Goal: Information Seeking & Learning: Learn about a topic

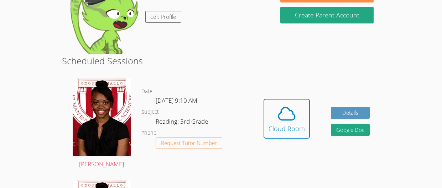
scroll to position [86, 0]
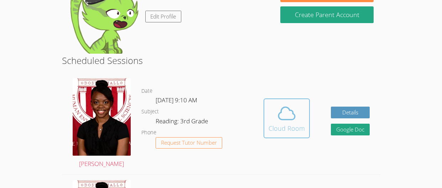
click at [300, 101] on button "Cloud Room" at bounding box center [287, 119] width 46 height 40
click at [290, 124] on div "Cloud Room" at bounding box center [287, 129] width 36 height 10
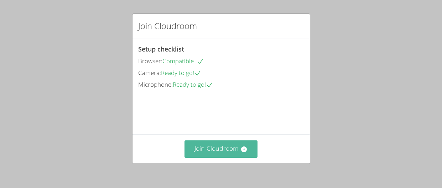
click at [200, 147] on button "Join Cloudroom" at bounding box center [221, 149] width 73 height 17
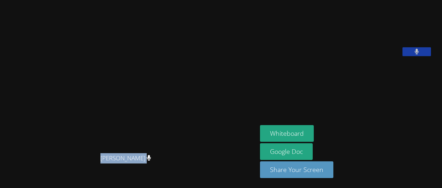
drag, startPoint x: 105, startPoint y: 160, endPoint x: 151, endPoint y: 163, distance: 46.0
click at [151, 163] on span "[PERSON_NAME]" at bounding box center [125, 159] width 51 height 10
click at [155, 158] on div "[PERSON_NAME]" at bounding box center [129, 165] width 252 height 29
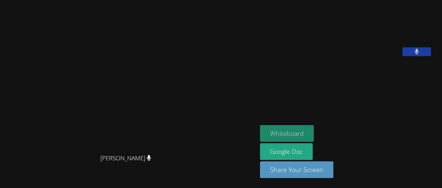
click at [289, 134] on button "Whiteboard" at bounding box center [287, 133] width 54 height 17
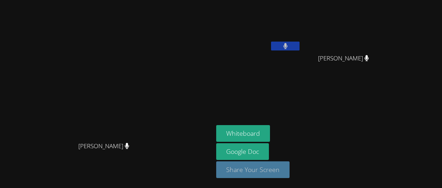
click at [290, 167] on button "Share Your Screen" at bounding box center [252, 170] width 73 height 17
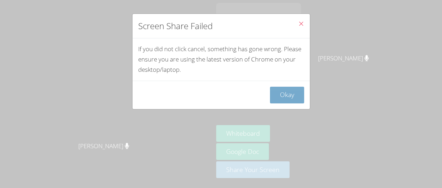
click at [295, 90] on button "Okay" at bounding box center [287, 95] width 34 height 17
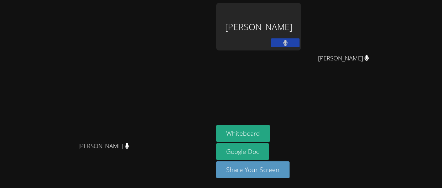
click at [301, 31] on div "Samuel Juarez" at bounding box center [258, 27] width 85 height 48
click at [291, 24] on div "Samuel Juarez" at bounding box center [258, 27] width 85 height 48
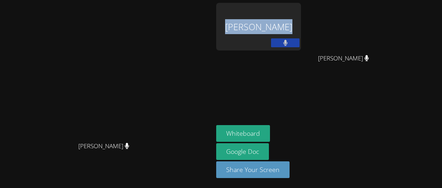
drag, startPoint x: 283, startPoint y: 26, endPoint x: 343, endPoint y: 27, distance: 60.2
click at [301, 27] on div "Samuel Juarez" at bounding box center [258, 27] width 85 height 48
click at [284, 63] on div "Samuel Juarez" at bounding box center [258, 41] width 85 height 76
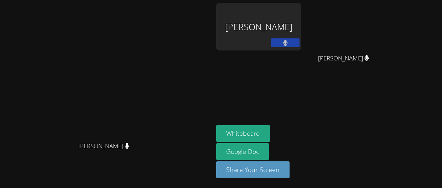
click at [288, 43] on icon at bounding box center [285, 43] width 4 height 6
click at [289, 43] on icon at bounding box center [285, 43] width 7 height 6
drag, startPoint x: 365, startPoint y: 58, endPoint x: 363, endPoint y: 62, distance: 4.3
click at [363, 62] on div "Evelyn Lopez Maya" at bounding box center [346, 65] width 85 height 29
click at [289, 24] on div "Samuel Juarez" at bounding box center [258, 27] width 85 height 48
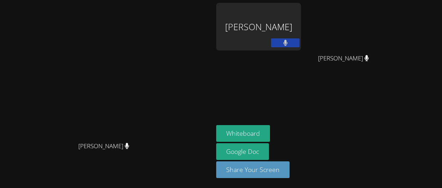
click at [289, 25] on div "Samuel Juarez" at bounding box center [258, 27] width 85 height 48
drag, startPoint x: 282, startPoint y: 26, endPoint x: 274, endPoint y: 29, distance: 8.2
click at [274, 29] on div "Samuel Juarez" at bounding box center [258, 27] width 85 height 48
drag, startPoint x: 51, startPoint y: 68, endPoint x: 100, endPoint y: 67, distance: 49.2
click at [100, 67] on video at bounding box center [106, 79] width 107 height 117
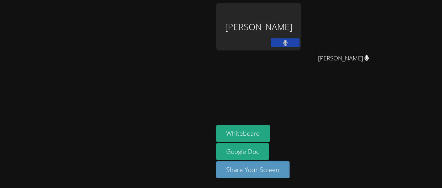
click at [110, 76] on video at bounding box center [106, 79] width 107 height 117
click at [293, 30] on div "Samuel Juarez" at bounding box center [258, 27] width 85 height 48
drag, startPoint x: 286, startPoint y: 26, endPoint x: 280, endPoint y: 26, distance: 5.4
click at [280, 26] on div "Samuel Juarez" at bounding box center [258, 27] width 85 height 48
click at [289, 71] on div "Samuel Juarez" at bounding box center [258, 41] width 85 height 76
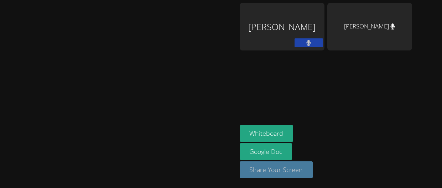
click at [313, 172] on button "Share Your Screen" at bounding box center [276, 170] width 73 height 17
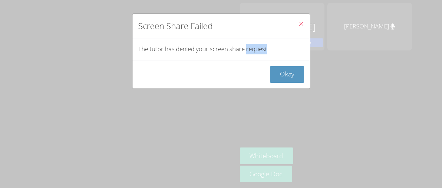
click at [363, 174] on div "Screen Share Failed The tutor has denied your screen share request Okay" at bounding box center [221, 94] width 442 height 188
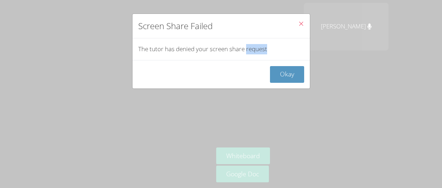
click at [302, 21] on icon "Close" at bounding box center [301, 24] width 6 height 6
click at [301, 24] on icon "Close" at bounding box center [301, 24] width 6 height 6
click at [286, 78] on button "Okay" at bounding box center [287, 74] width 34 height 17
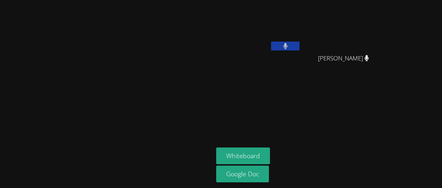
click at [392, 69] on aside "Samuel Juarez Evelyn Lopez Maya Evelyn Lopez Maya Whiteboard Google Doc" at bounding box center [302, 94] width 178 height 188
click at [211, 126] on video at bounding box center [107, 79] width 208 height 117
drag, startPoint x: 261, startPoint y: 88, endPoint x: 263, endPoint y: 95, distance: 7.3
click at [213, 95] on main "[PERSON_NAME]" at bounding box center [106, 94] width 213 height 188
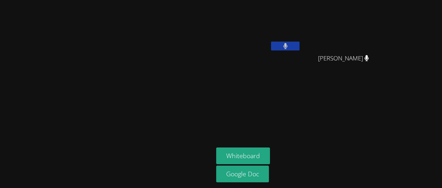
drag, startPoint x: 442, startPoint y: 57, endPoint x: 427, endPoint y: 138, distance: 82.2
click at [392, 138] on aside "Samuel Juarez Evelyn Lopez Maya Evelyn Lopez Maya Whiteboard Google Doc" at bounding box center [302, 94] width 178 height 188
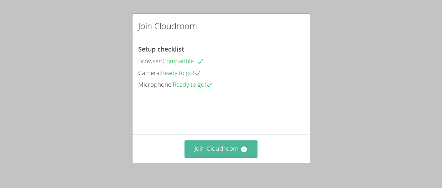
click at [240, 146] on icon at bounding box center [243, 149] width 7 height 7
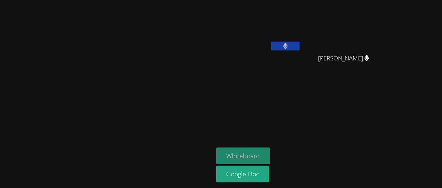
click at [270, 157] on button "Whiteboard" at bounding box center [243, 156] width 54 height 17
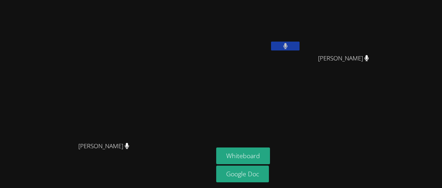
click at [301, 137] on aside "Samuel Juarez Evelyn Lopez Maya Evelyn Lopez Maya Whiteboard Google Doc" at bounding box center [302, 94] width 178 height 188
click at [160, 134] on video at bounding box center [106, 79] width 107 height 117
click at [89, 98] on video at bounding box center [106, 79] width 107 height 117
click at [300, 47] on button at bounding box center [285, 46] width 29 height 9
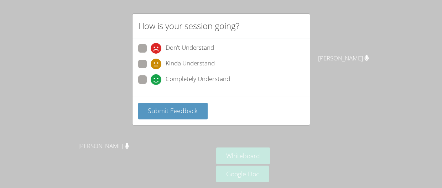
click at [339, 47] on div "How is your session going? Don't Understand Kinda Understand Completely Underst…" at bounding box center [221, 94] width 442 height 188
click at [151, 85] on span at bounding box center [151, 85] width 0 height 0
click at [151, 82] on input "Completely Understand" at bounding box center [154, 79] width 6 height 6
radio input "true"
click at [151, 69] on span at bounding box center [151, 69] width 0 height 0
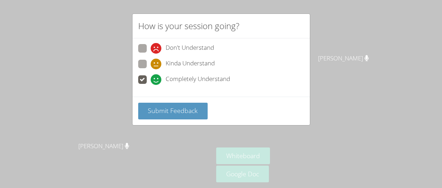
click at [151, 66] on input "Kinda Understand" at bounding box center [154, 63] width 6 height 6
radio input "true"
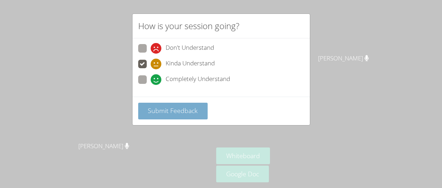
click at [173, 106] on button "Submit Feedback" at bounding box center [173, 111] width 70 height 17
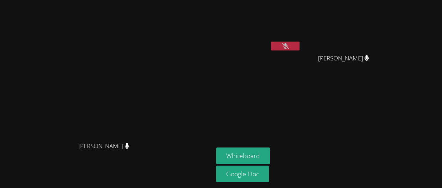
click at [300, 45] on button at bounding box center [285, 46] width 29 height 9
click at [160, 115] on video at bounding box center [106, 79] width 107 height 117
